Goal: Find specific page/section: Find specific page/section

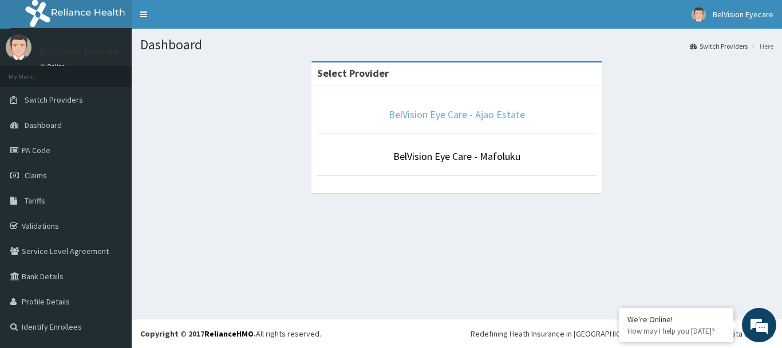
click at [421, 112] on link "BelVision Eye Care - Ajao Estate" at bounding box center [457, 114] width 136 height 13
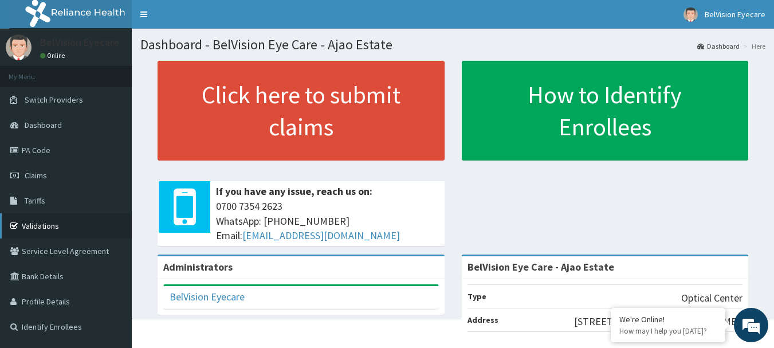
click at [46, 227] on link "Validations" at bounding box center [66, 225] width 132 height 25
